Goal: Obtain resource: Obtain resource

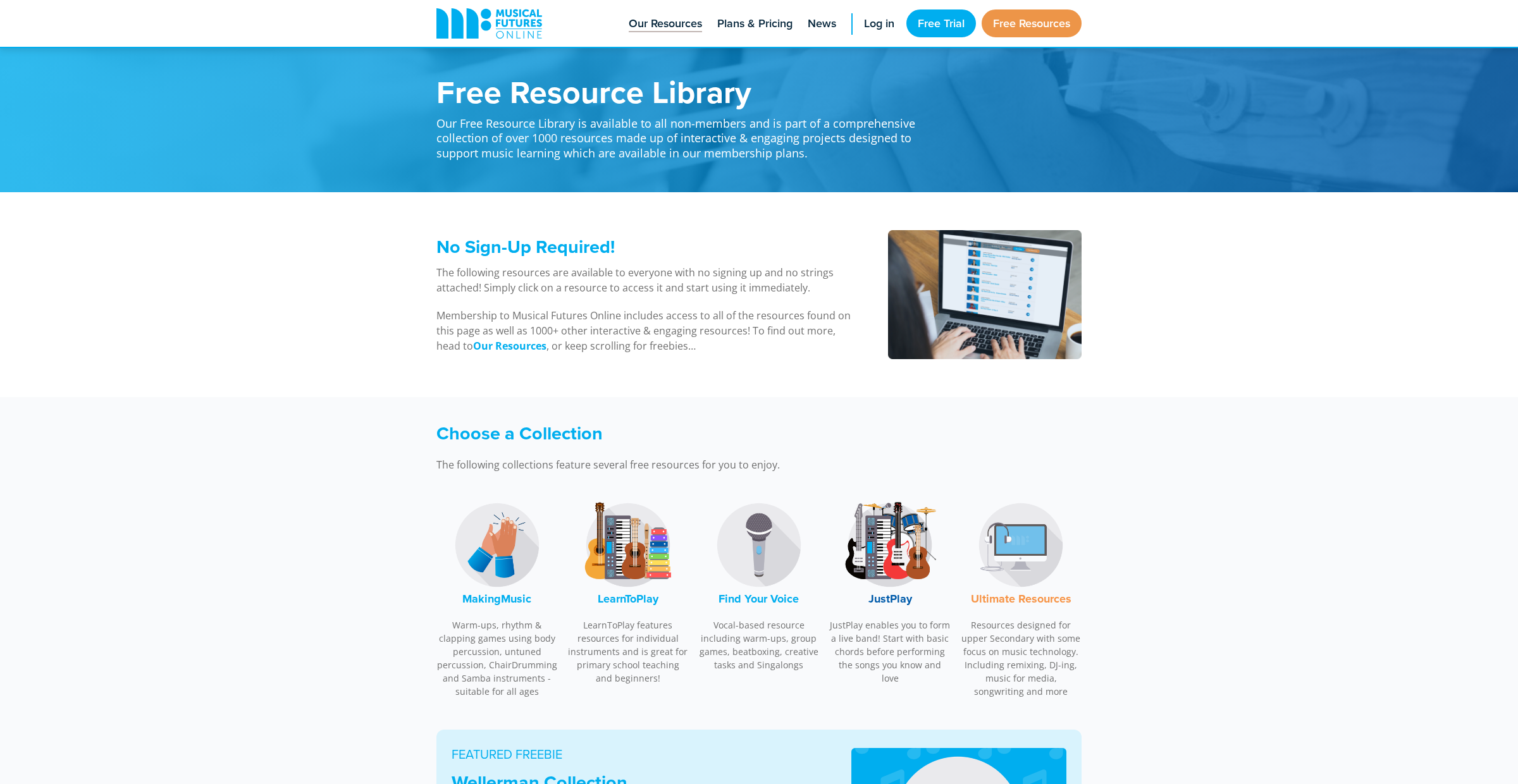
click at [667, 20] on span "Our Resources" at bounding box center [665, 23] width 74 height 17
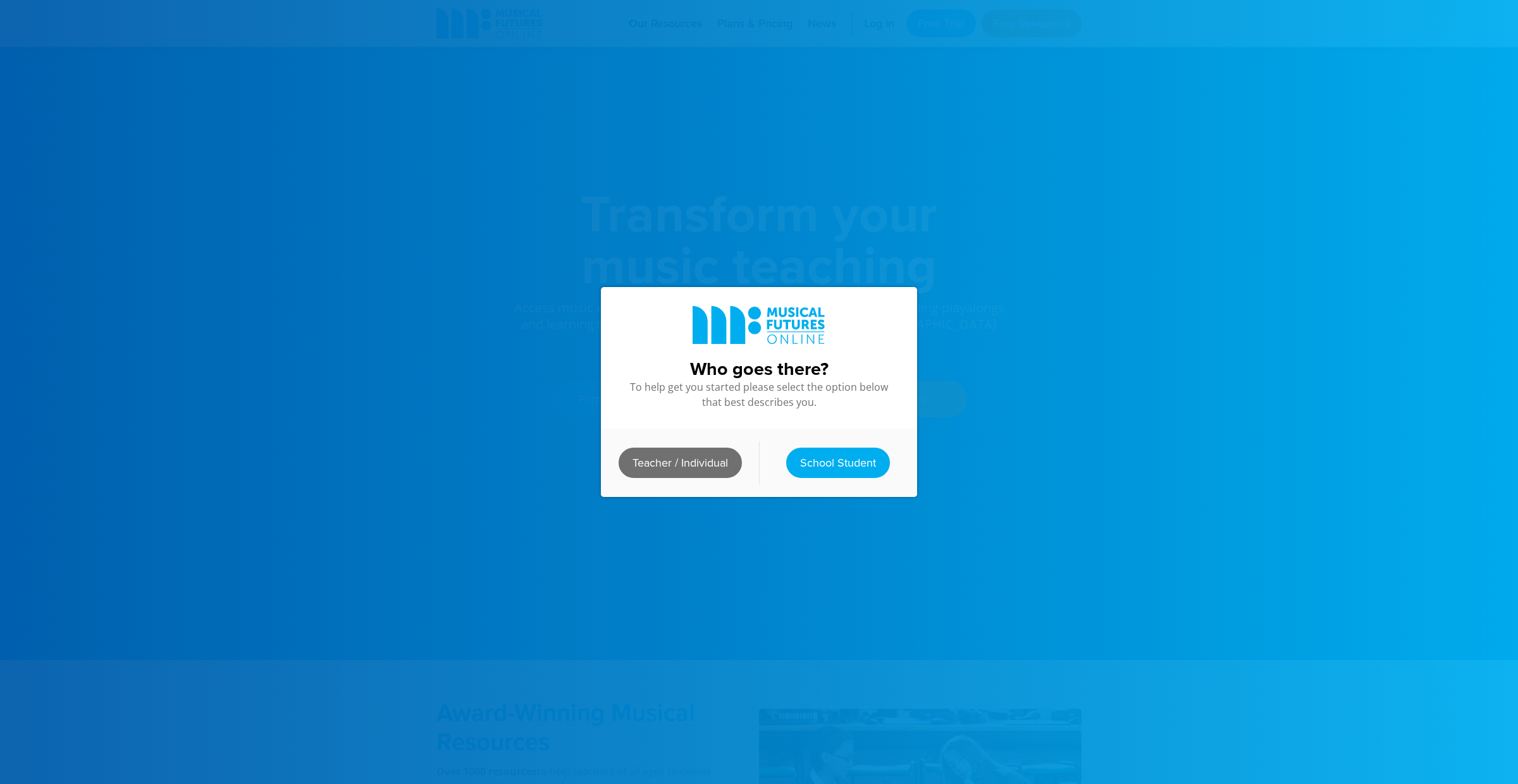
click at [681, 464] on link "Teacher / Individual" at bounding box center [680, 463] width 124 height 31
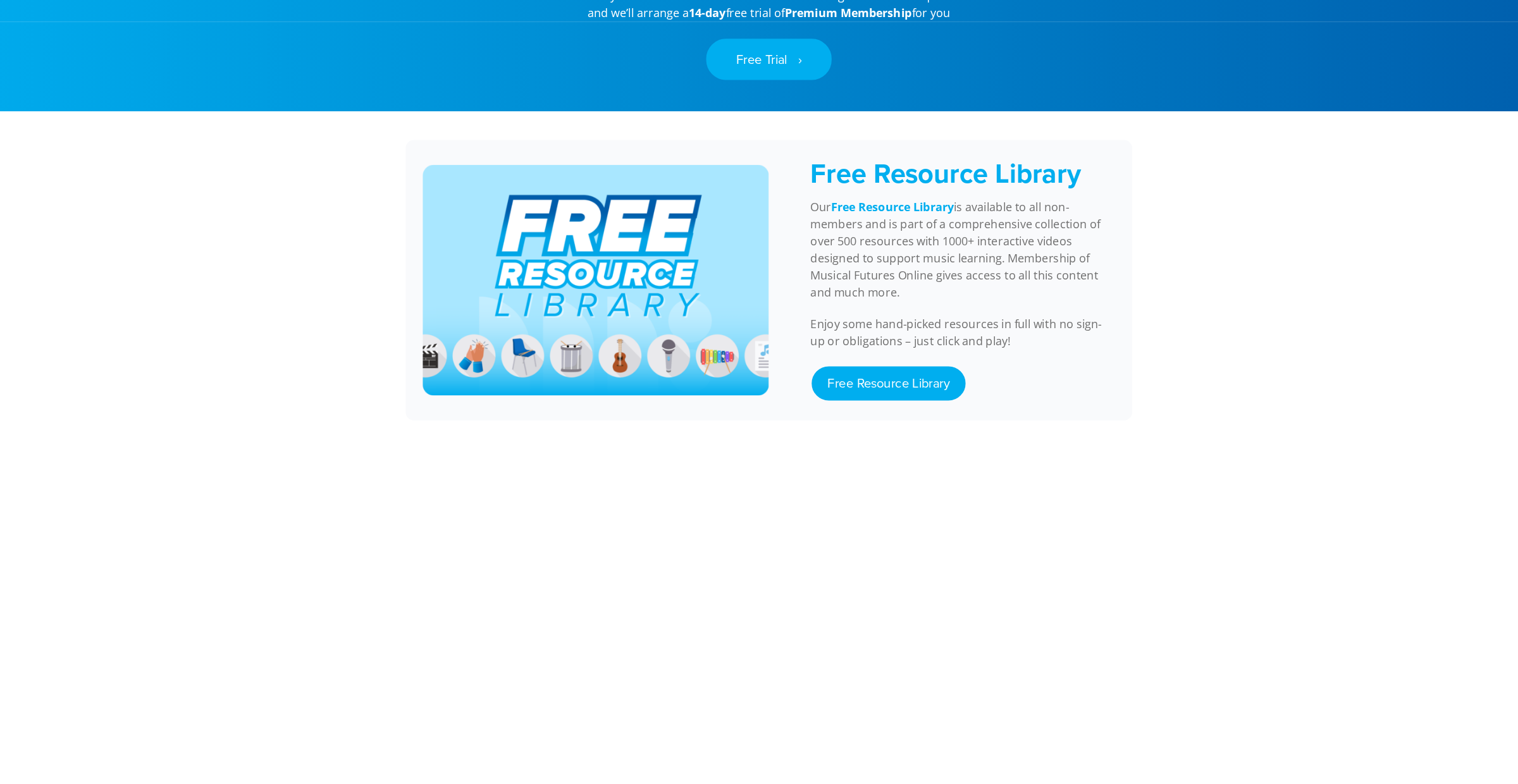
scroll to position [1060, 0]
click at [824, 397] on div "Free Resource Library" at bounding box center [930, 420] width 271 height 48
click at [869, 413] on link "Free Resource Library" at bounding box center [865, 428] width 137 height 31
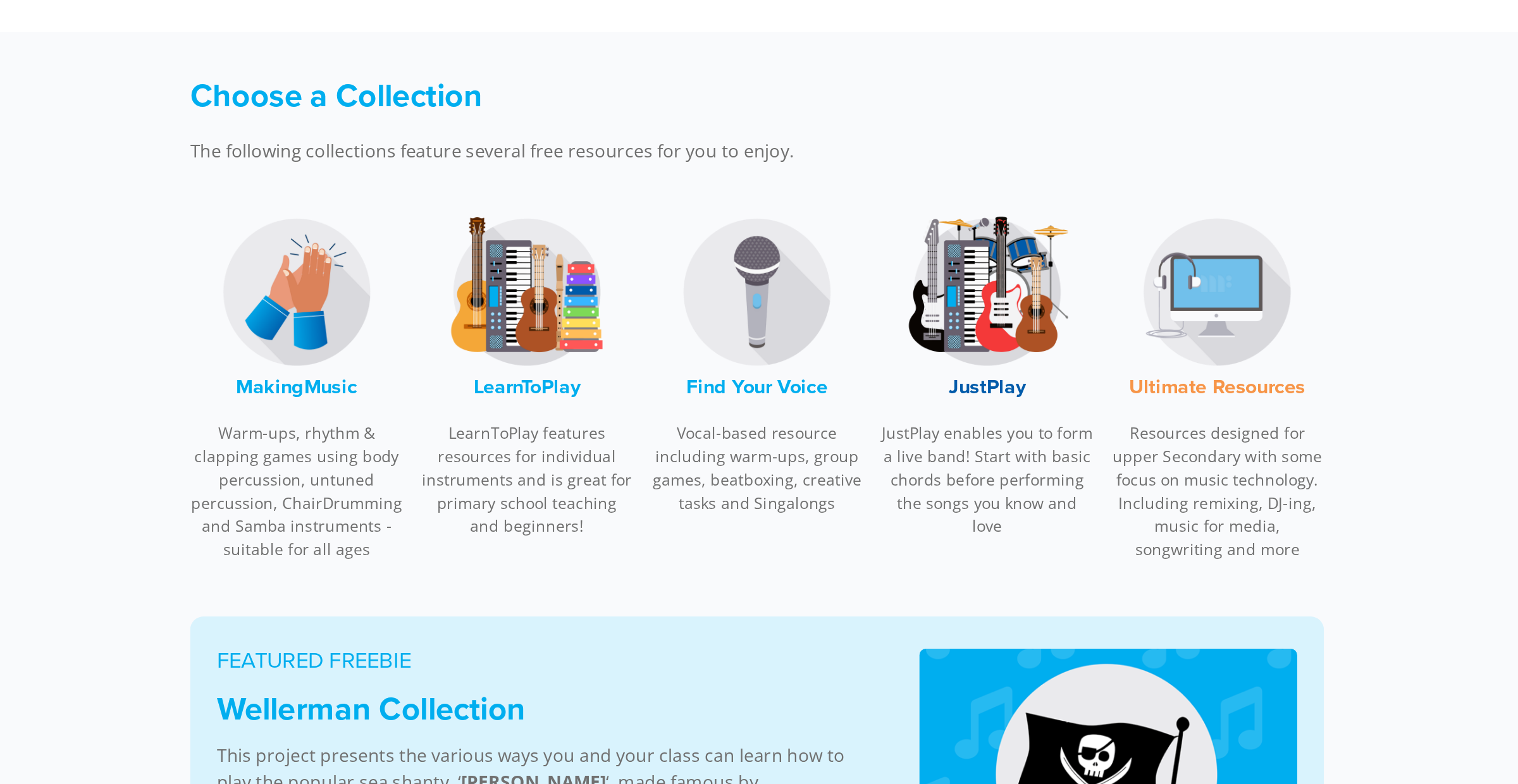
click at [771, 537] on img at bounding box center [758, 504] width 95 height 95
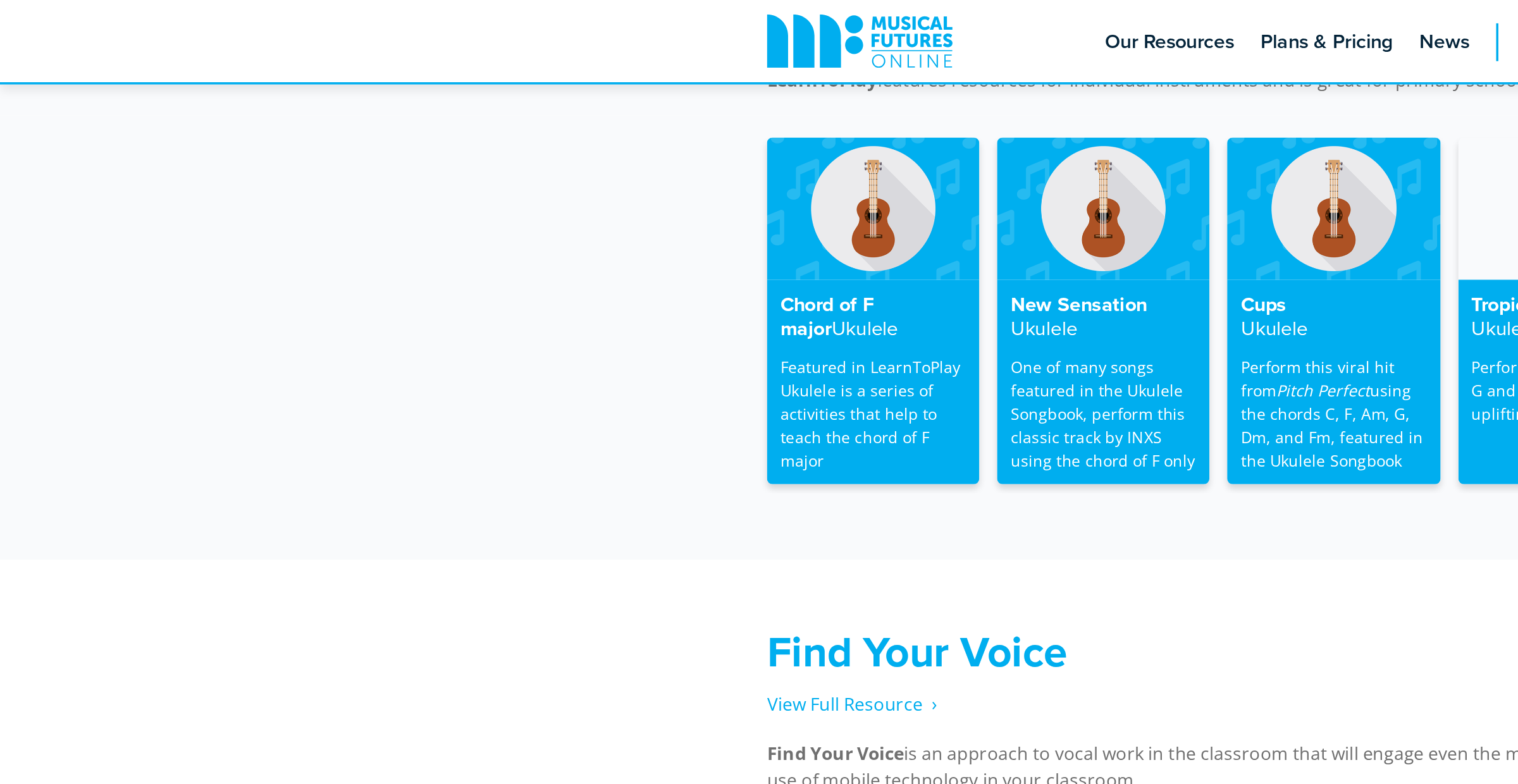
scroll to position [2087, 0]
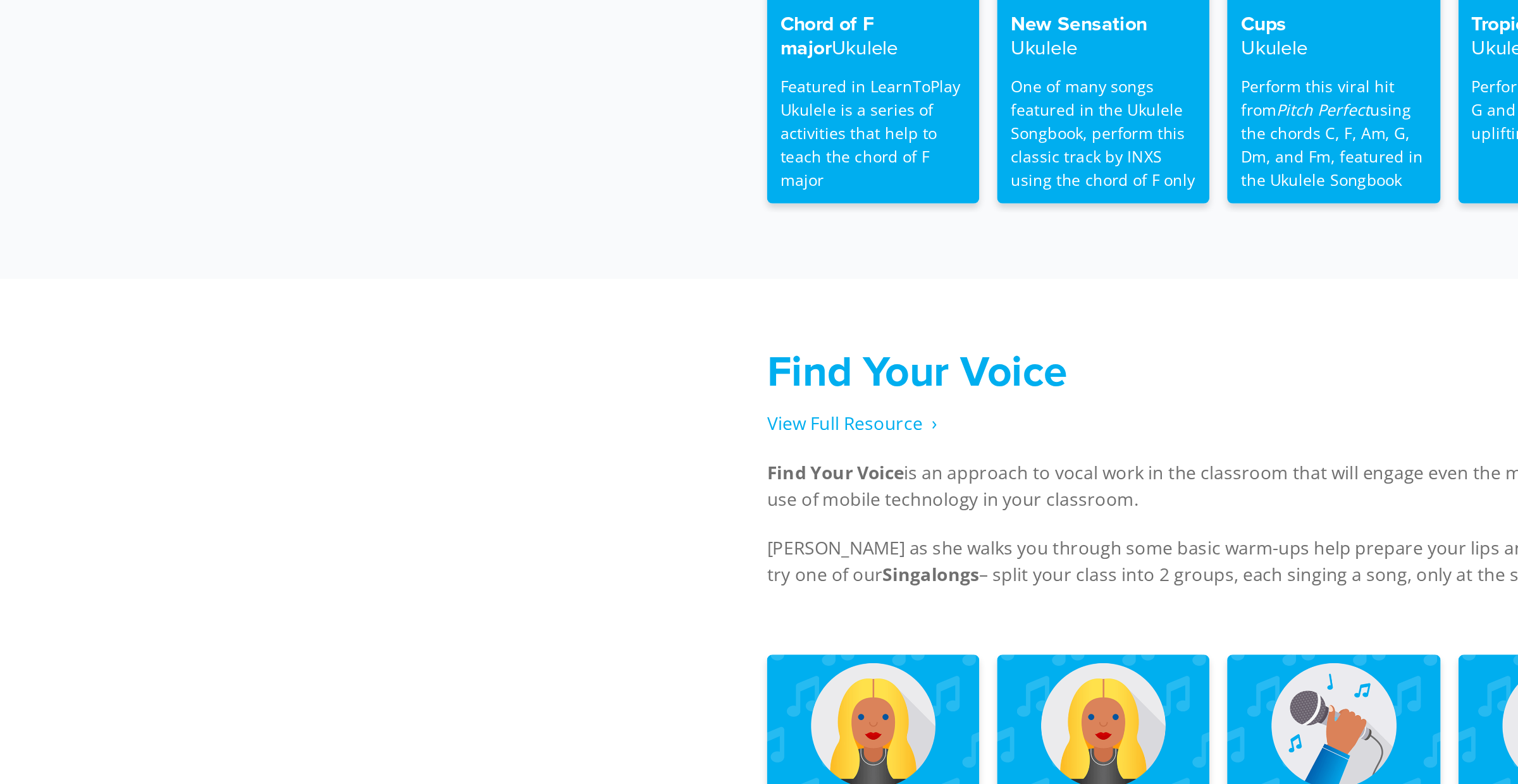
click at [395, 561] on div "Lips Trills Warm Up Practice blowing air through your lips Yo-Yo Warm Up Resemb…" at bounding box center [759, 669] width 1518 height 253
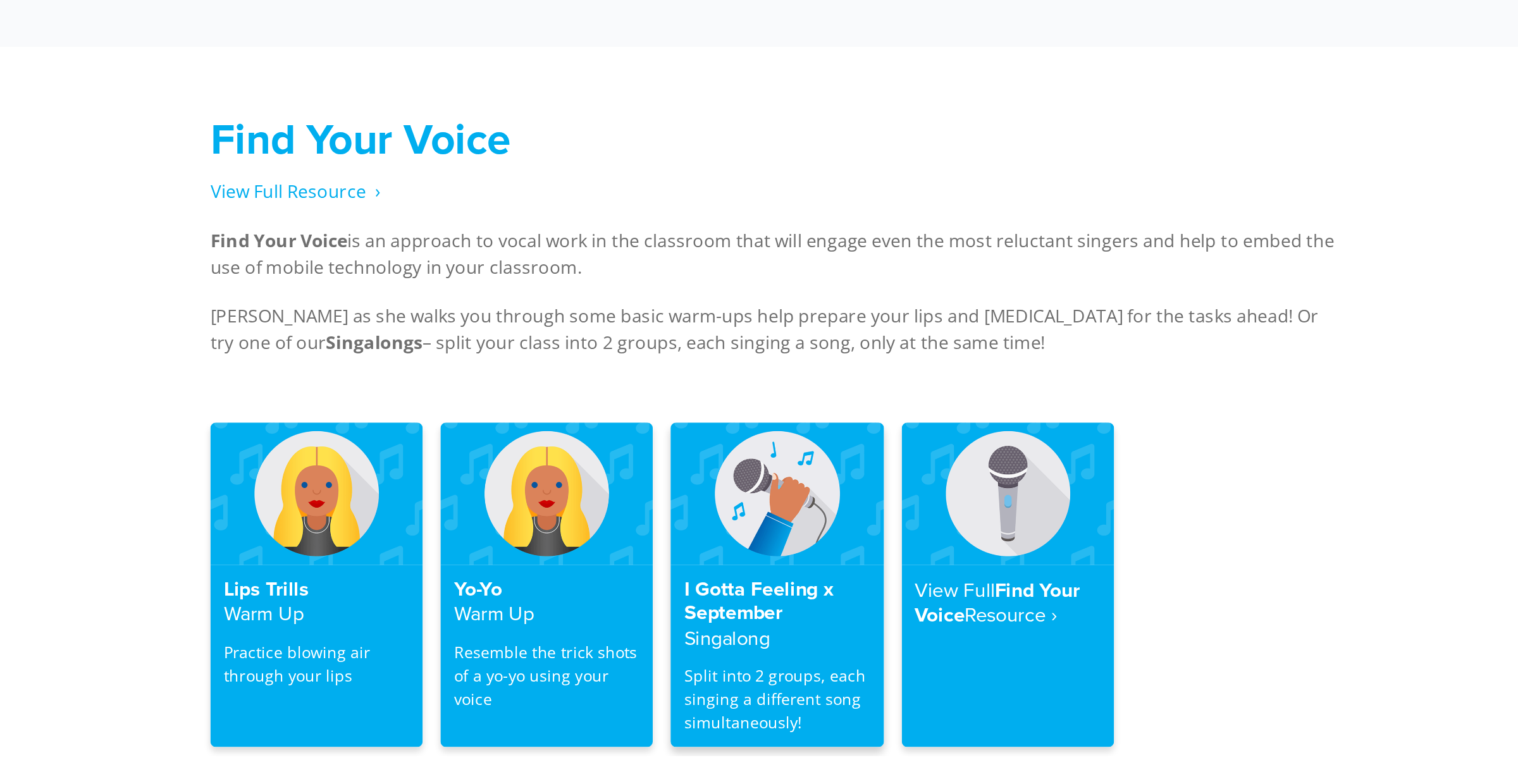
click at [753, 622] on img at bounding box center [758, 608] width 120 height 80
click at [747, 609] on img at bounding box center [758, 608] width 120 height 80
